Goal: Task Accomplishment & Management: Manage account settings

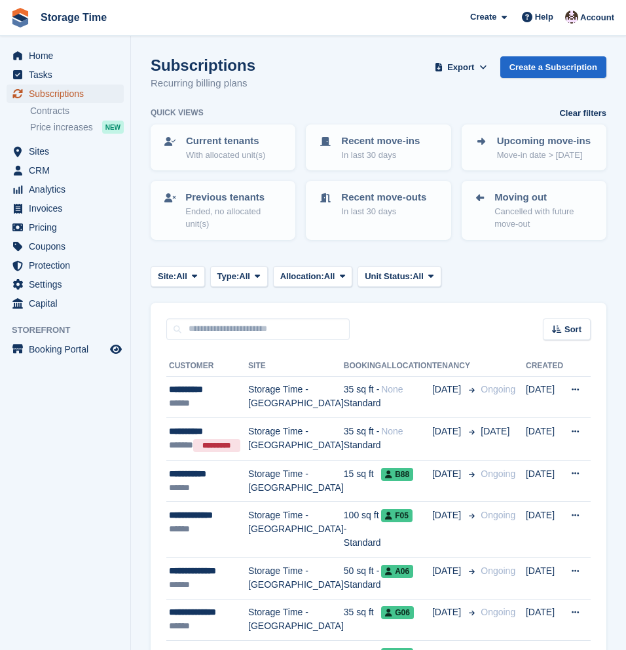
click at [54, 99] on span "Subscriptions" at bounding box center [68, 94] width 79 height 18
click at [45, 151] on span "Sites" at bounding box center [68, 151] width 79 height 18
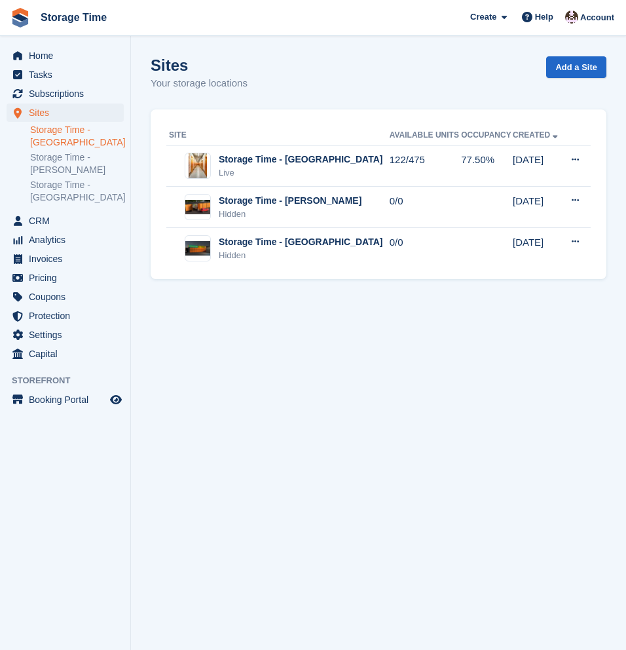
click at [49, 144] on link "Storage Time - [GEOGRAPHIC_DATA]" at bounding box center [77, 136] width 94 height 25
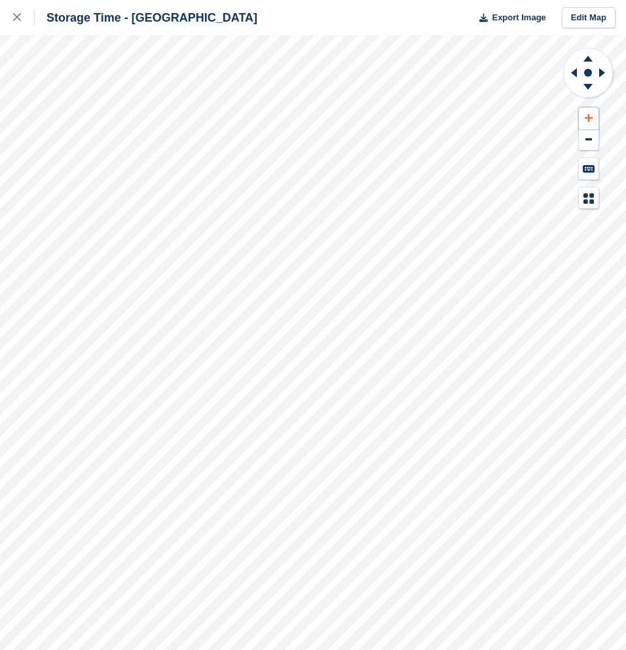
click at [589, 117] on icon at bounding box center [589, 118] width 8 height 8
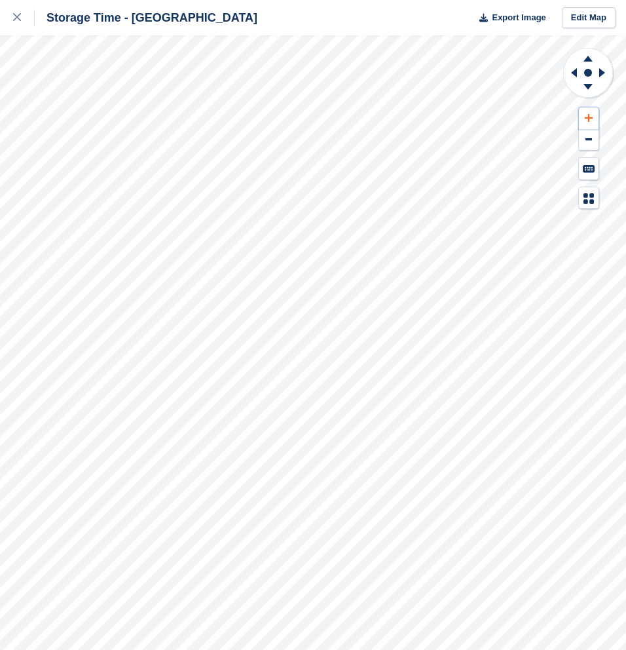
click at [588, 113] on button at bounding box center [589, 118] width 20 height 22
click at [588, 112] on button at bounding box center [589, 118] width 20 height 22
click at [591, 119] on icon at bounding box center [589, 117] width 8 height 9
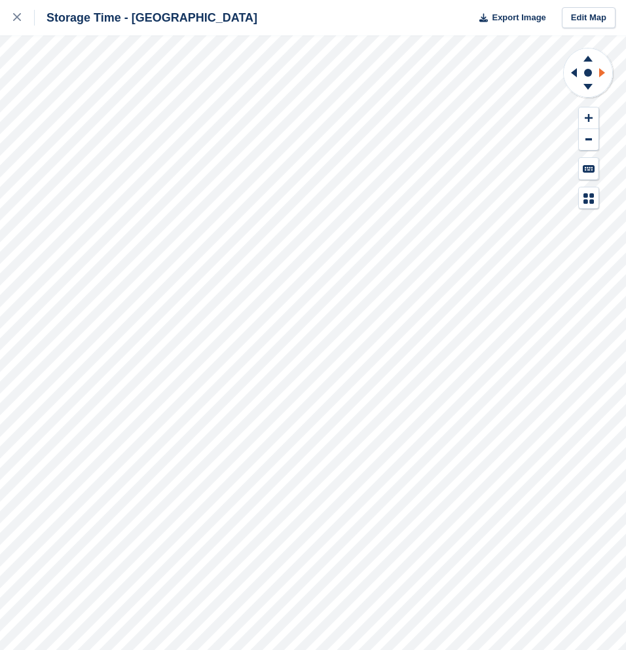
click at [604, 77] on icon at bounding box center [604, 73] width 16 height 34
click at [577, 74] on icon at bounding box center [574, 72] width 6 height 9
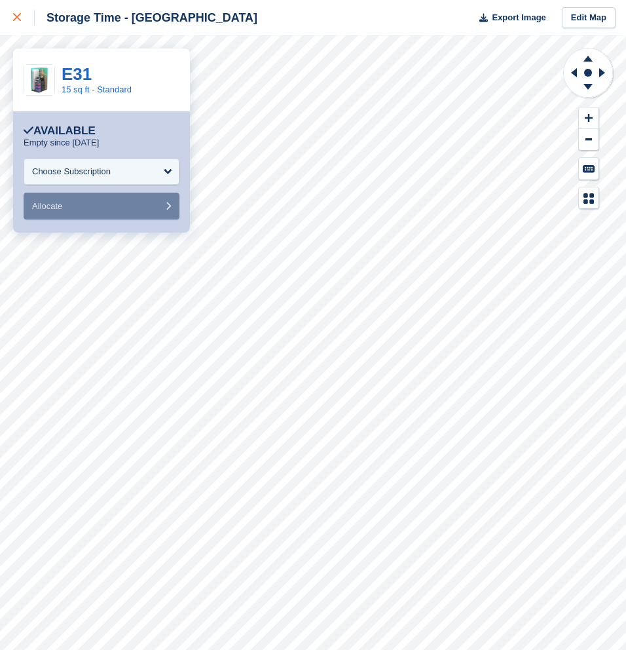
click at [14, 20] on icon at bounding box center [17, 17] width 8 height 8
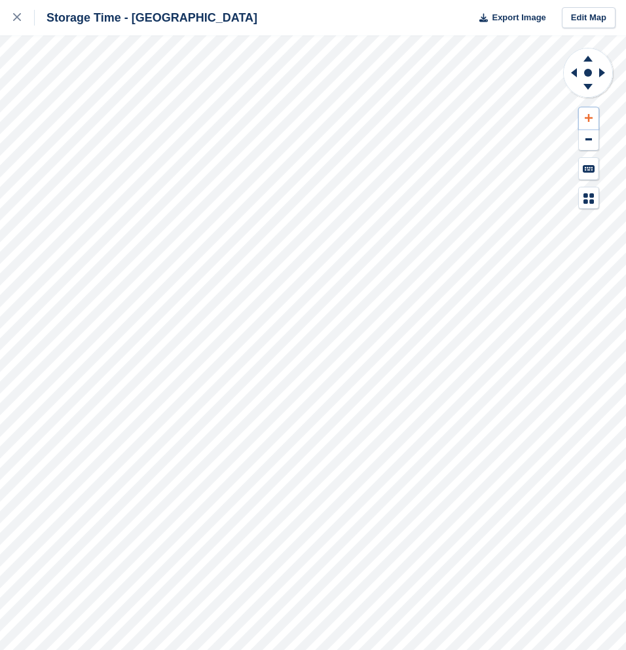
click at [589, 117] on icon at bounding box center [589, 118] width 8 height 8
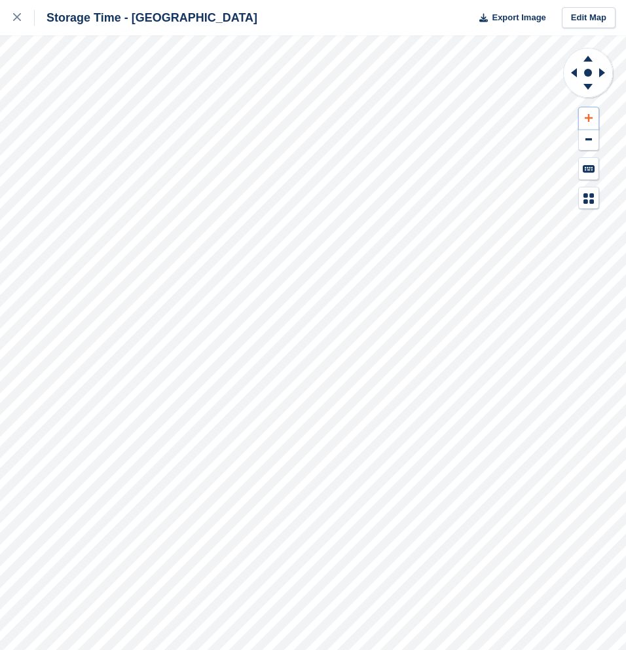
click at [589, 117] on icon at bounding box center [589, 118] width 8 height 8
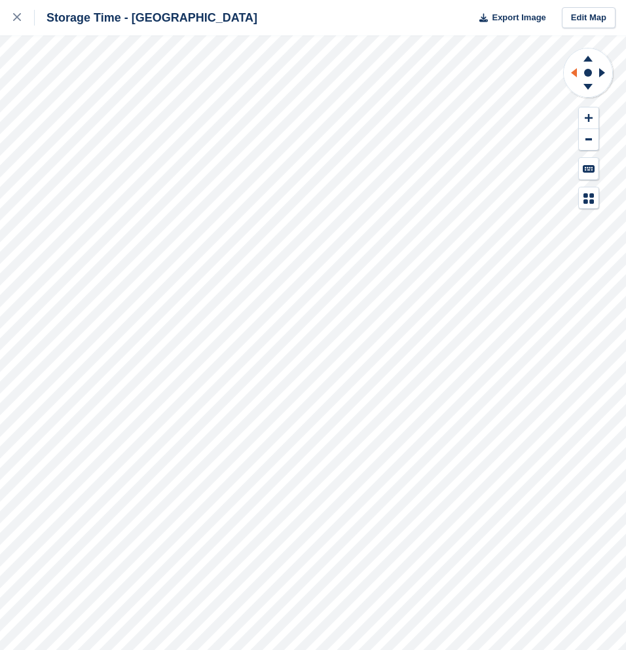
click at [577, 73] on icon at bounding box center [574, 72] width 6 height 9
click at [589, 117] on icon at bounding box center [589, 118] width 8 height 8
click at [579, 75] on icon at bounding box center [572, 73] width 16 height 34
click at [605, 72] on icon at bounding box center [604, 73] width 16 height 34
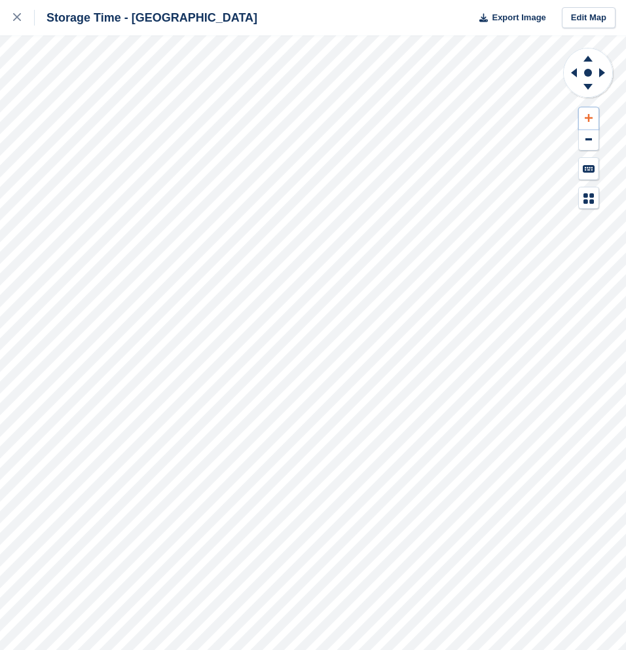
click at [588, 117] on icon at bounding box center [589, 118] width 8 height 8
click at [588, 62] on icon at bounding box center [588, 56] width 34 height 16
click at [589, 87] on icon at bounding box center [588, 87] width 9 height 6
click at [588, 56] on icon at bounding box center [588, 59] width 9 height 6
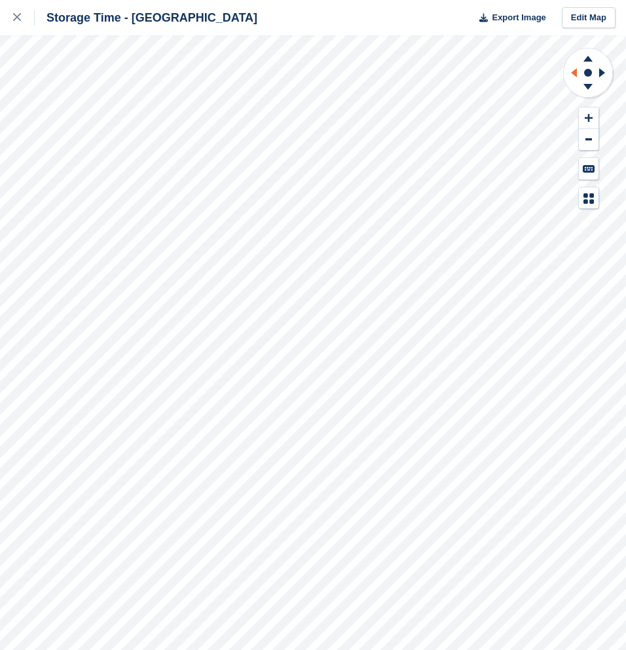
click at [575, 78] on icon at bounding box center [572, 73] width 16 height 34
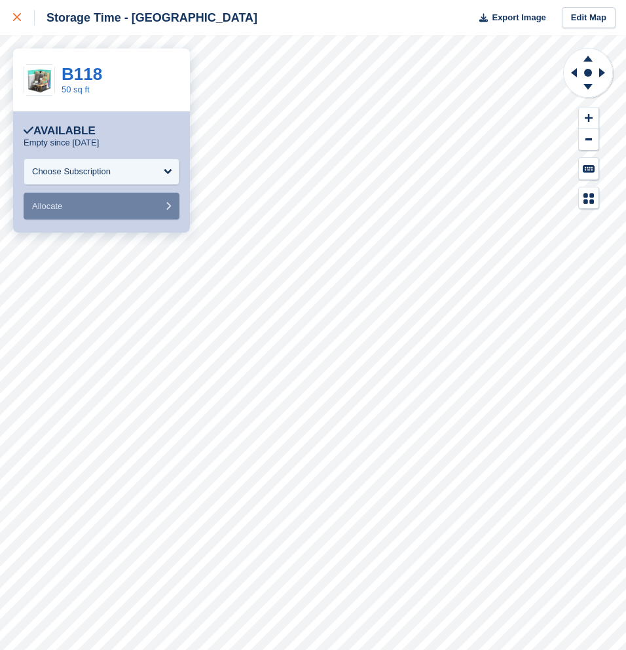
click at [17, 8] on link at bounding box center [17, 17] width 35 height 35
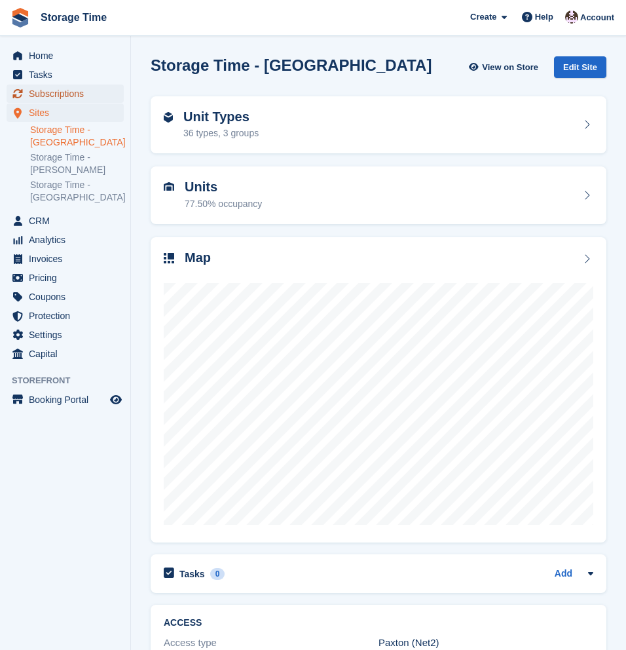
click at [56, 97] on span "Subscriptions" at bounding box center [68, 94] width 79 height 18
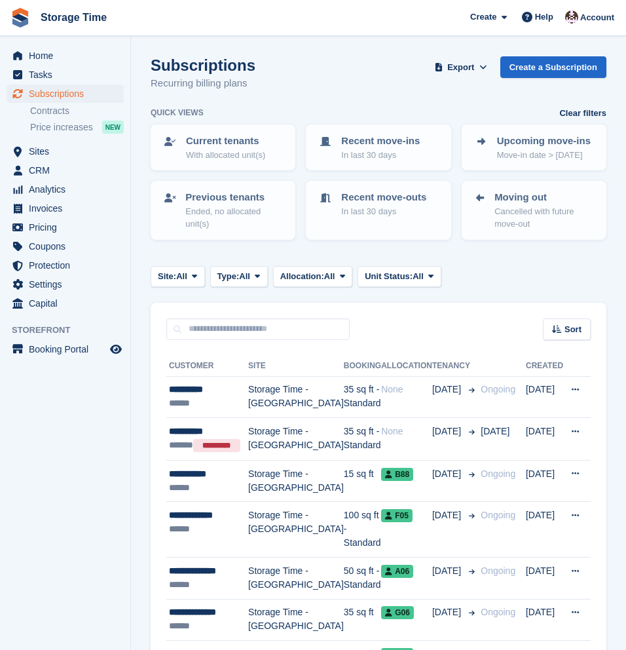
click at [45, 95] on span "Subscriptions" at bounding box center [68, 94] width 79 height 18
click at [67, 95] on span "Subscriptions" at bounding box center [68, 94] width 79 height 18
click at [77, 58] on span "Home" at bounding box center [68, 56] width 79 height 18
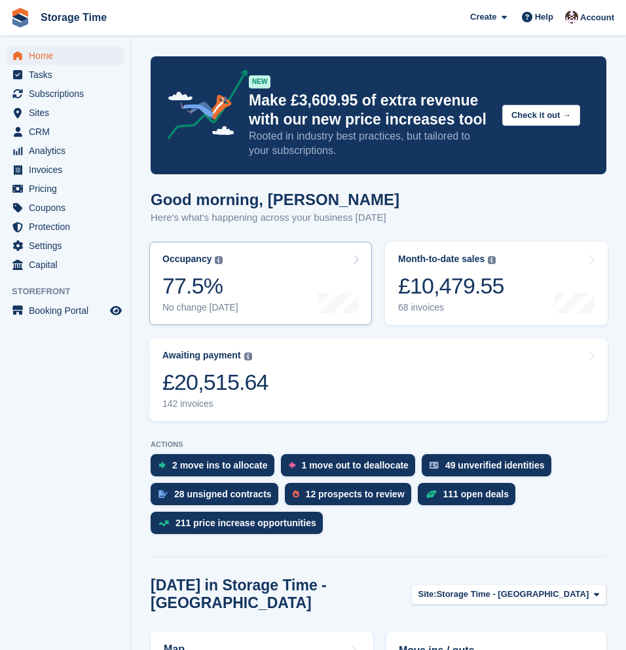
click at [316, 282] on link "Occupancy The percentage of all currently allocated units in terms of area. Inc…" at bounding box center [260, 283] width 223 height 83
click at [225, 279] on div "77.5%" at bounding box center [200, 286] width 76 height 27
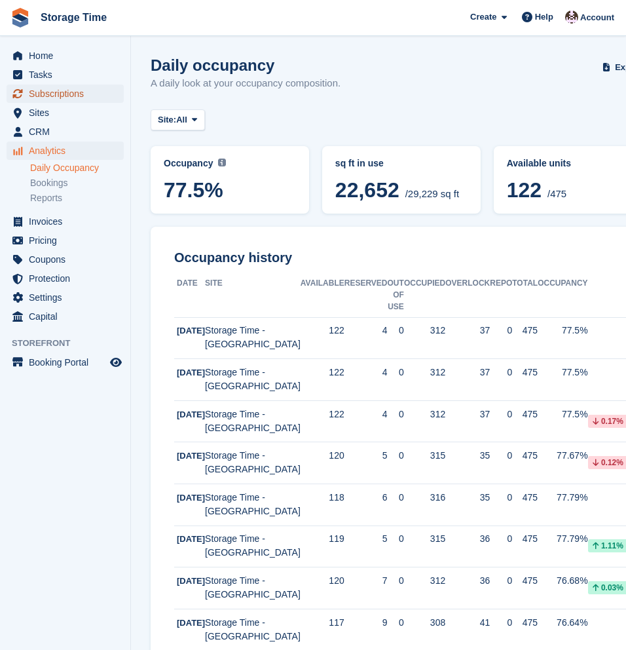
click at [45, 94] on span "Subscriptions" at bounding box center [68, 94] width 79 height 18
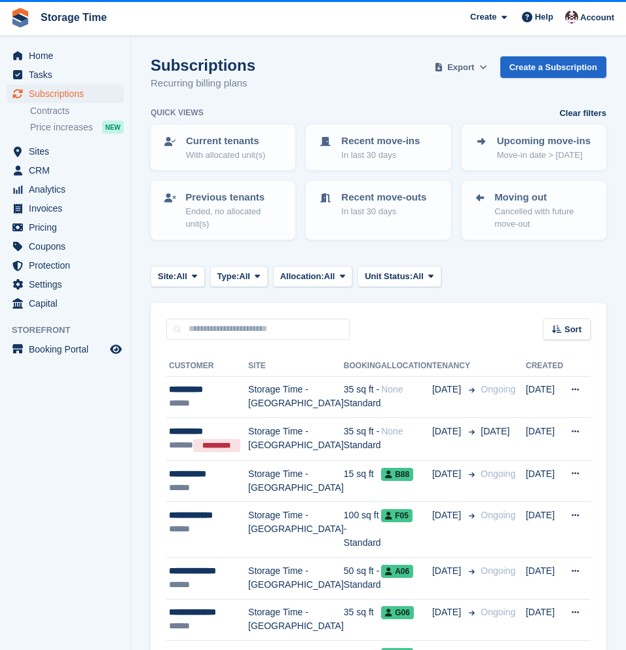
click at [457, 75] on button "Export" at bounding box center [461, 67] width 58 height 22
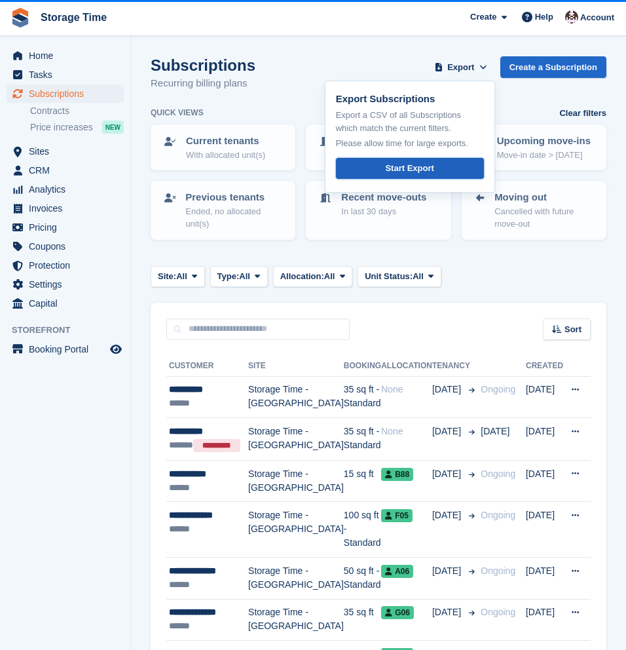
click at [436, 162] on link "Start Export" at bounding box center [410, 169] width 148 height 22
click at [33, 210] on span "Invoices" at bounding box center [68, 208] width 79 height 18
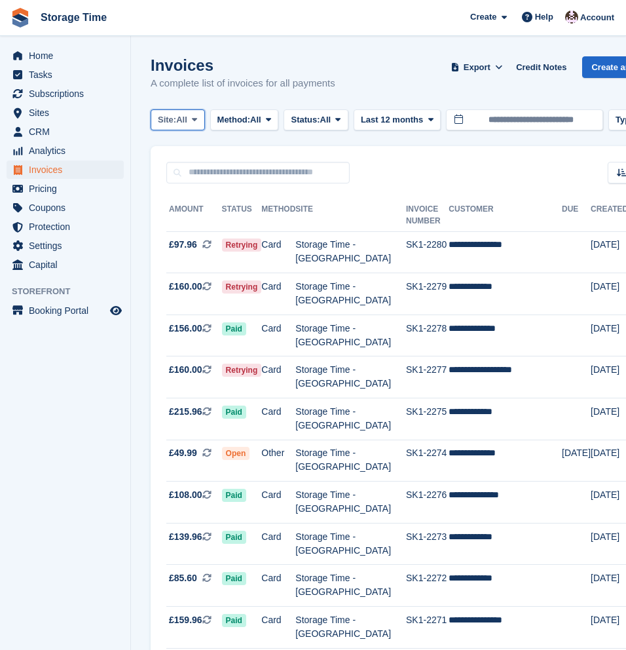
click at [181, 123] on span "All" at bounding box center [181, 119] width 11 height 13
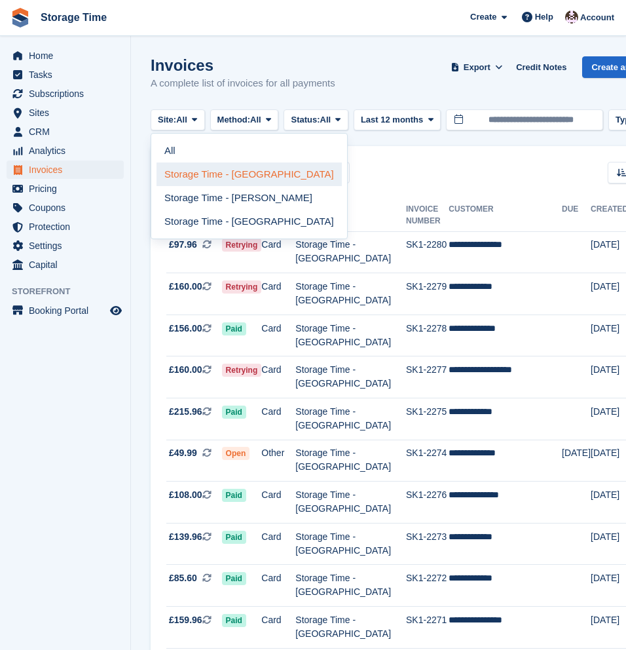
click at [208, 176] on link "Storage Time - [GEOGRAPHIC_DATA]" at bounding box center [249, 174] width 185 height 24
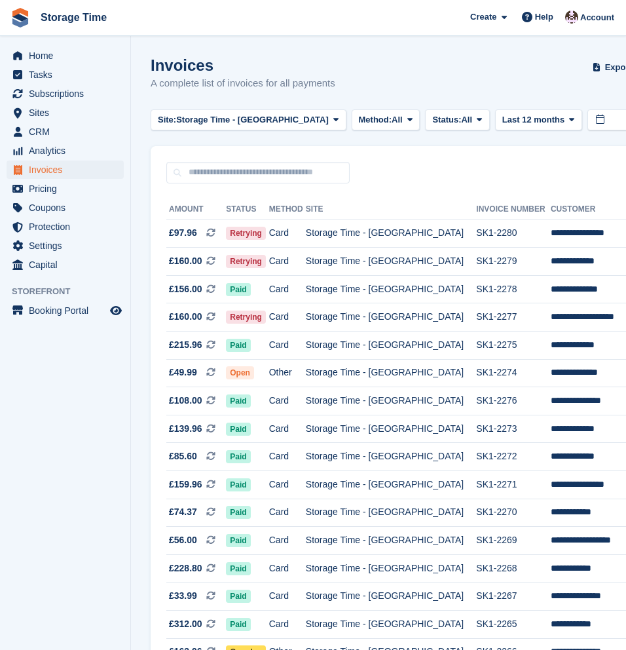
click at [432, 119] on span "Status:" at bounding box center [446, 119] width 29 height 13
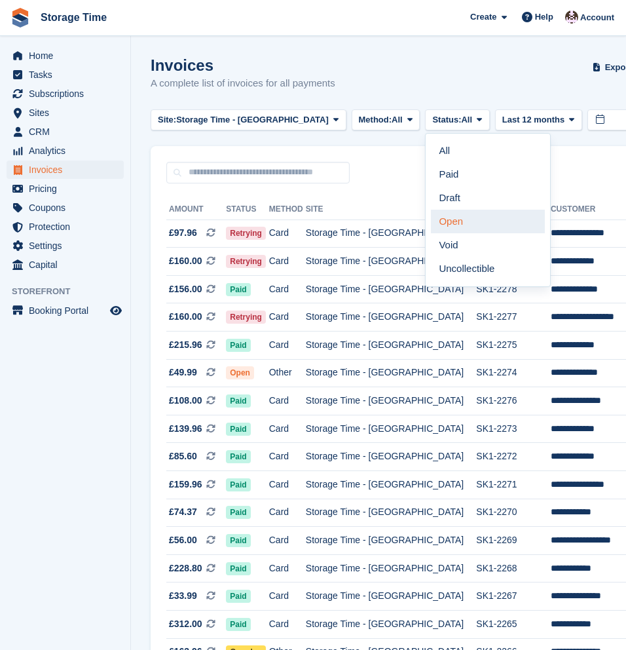
click at [441, 223] on link "Open" at bounding box center [488, 222] width 114 height 24
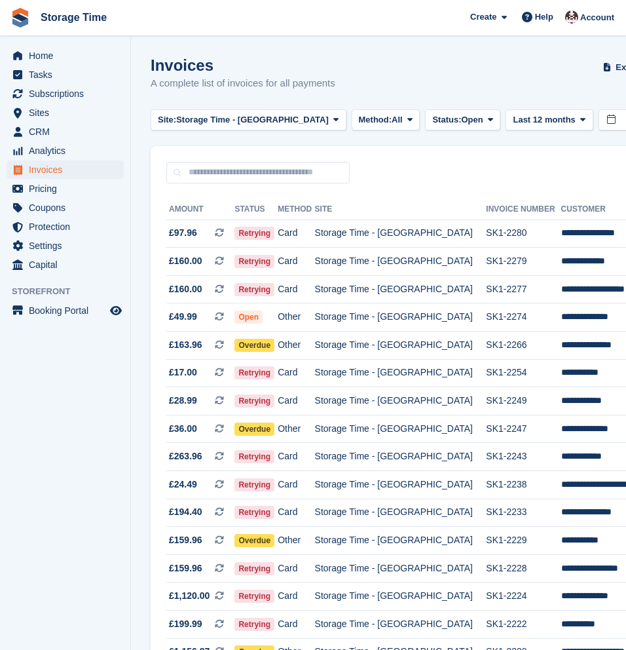
click at [421, 83] on div "Invoices A complete list of invoices for all payments Export Export Invoices Ex…" at bounding box center [487, 81] width 673 height 50
click at [616, 64] on span "Export" at bounding box center [629, 67] width 27 height 13
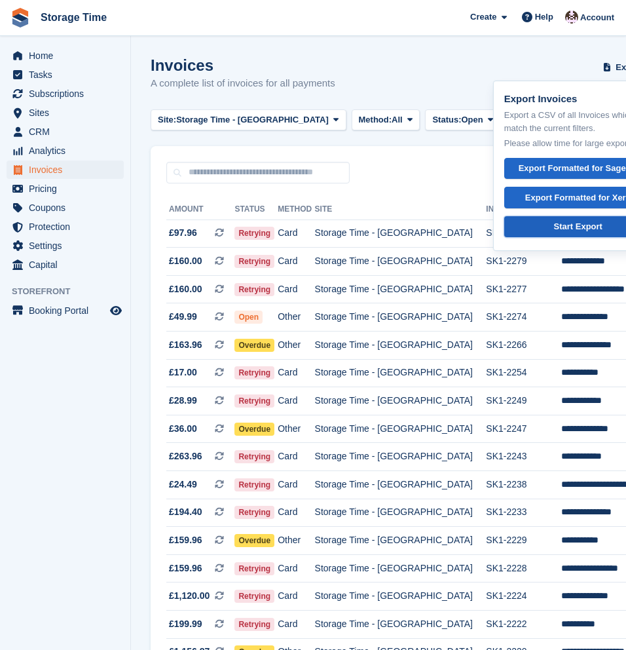
click at [560, 219] on link "Start Export" at bounding box center [578, 227] width 148 height 22
click at [419, 65] on div "Invoices A complete list of invoices for all payments Export Export Invoices Ex…" at bounding box center [487, 81] width 673 height 50
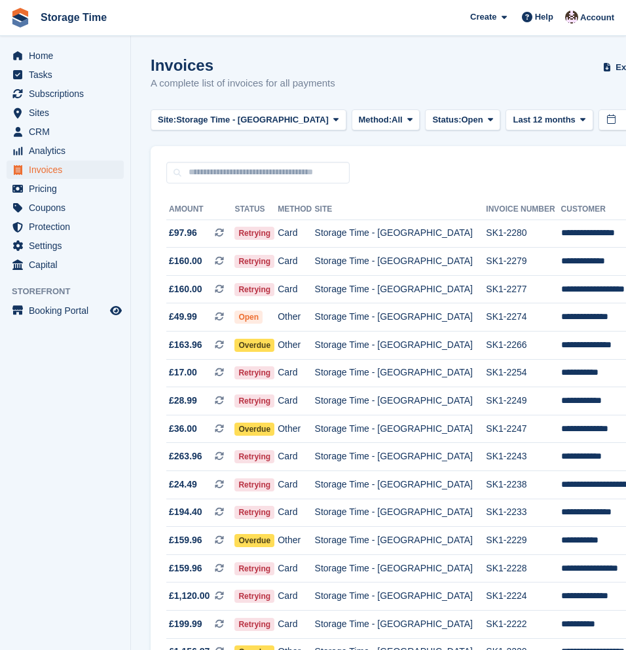
click at [207, 171] on input "text" at bounding box center [257, 173] width 183 height 22
paste input "**********"
type input "**********"
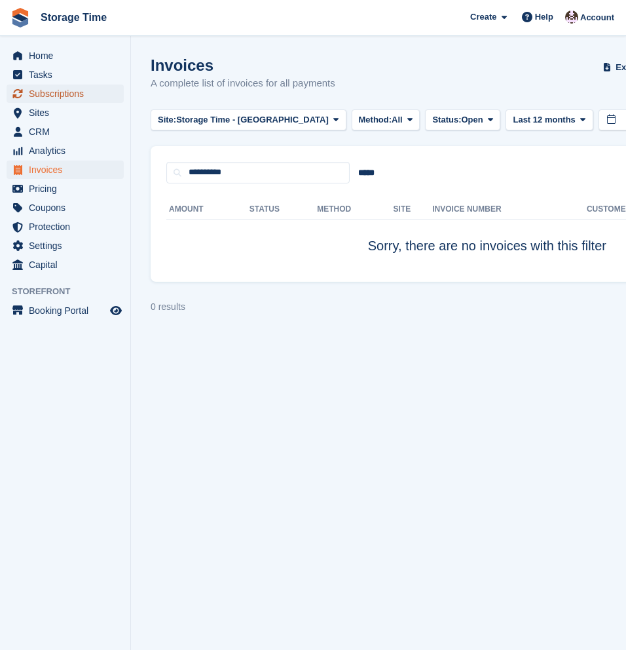
click at [52, 91] on span "Subscriptions" at bounding box center [68, 94] width 79 height 18
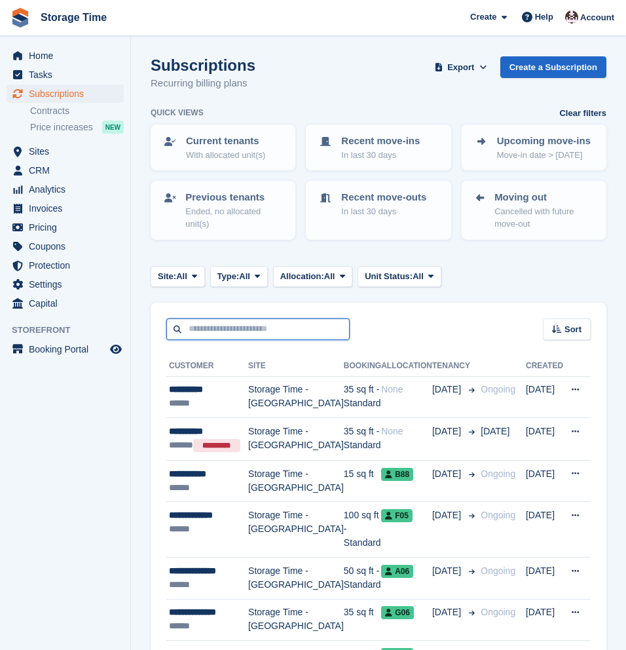
click at [216, 335] on input "text" at bounding box center [257, 329] width 183 height 22
paste input "**********"
type input "**********"
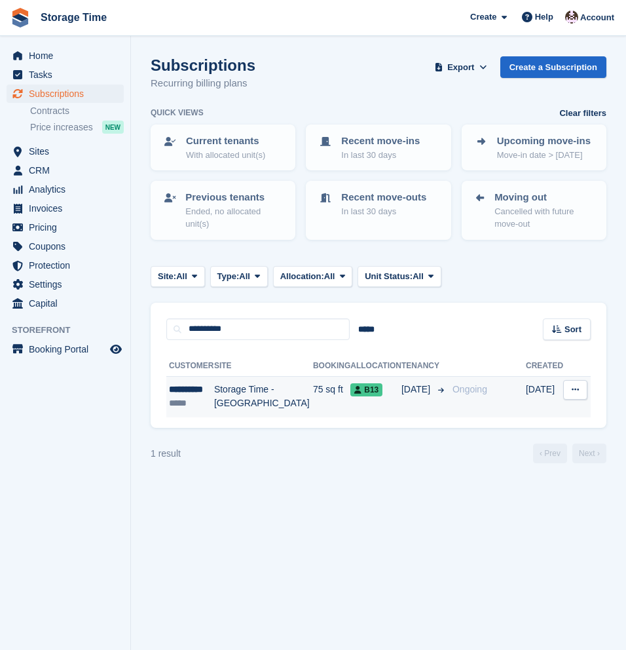
click at [273, 411] on td "Storage Time - [GEOGRAPHIC_DATA]" at bounding box center [263, 396] width 99 height 41
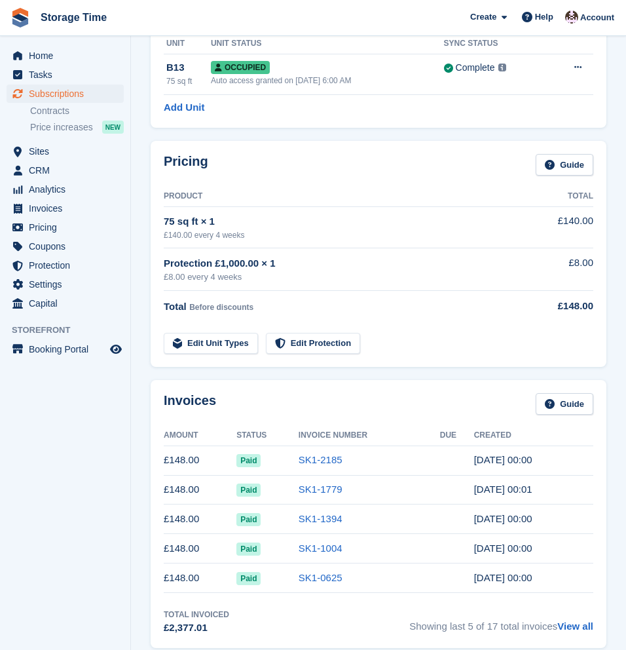
scroll to position [102, 0]
